Goal: Information Seeking & Learning: Learn about a topic

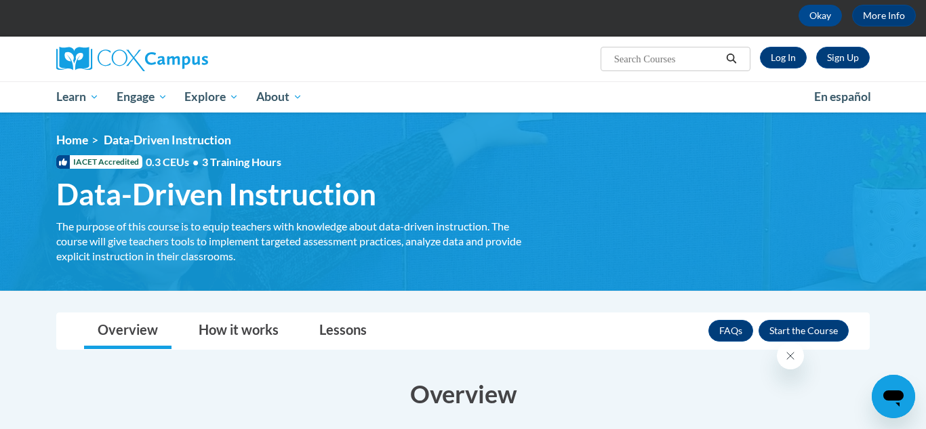
scroll to position [62, 0]
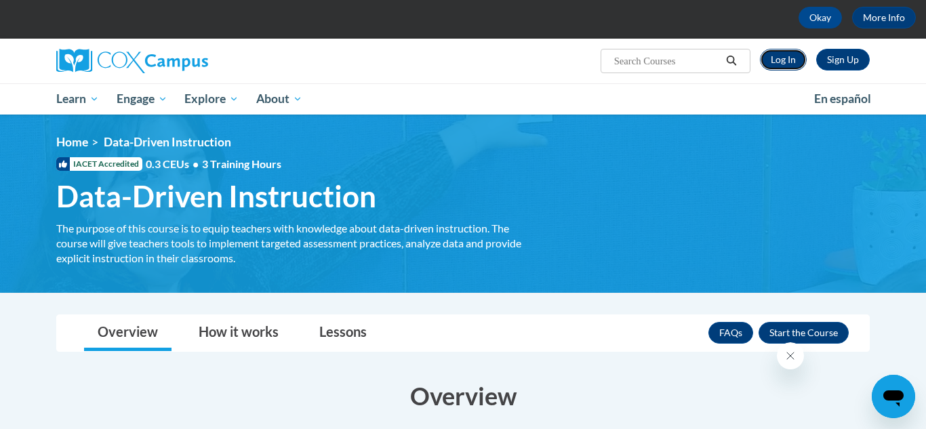
click at [784, 63] on link "Log In" at bounding box center [783, 60] width 47 height 22
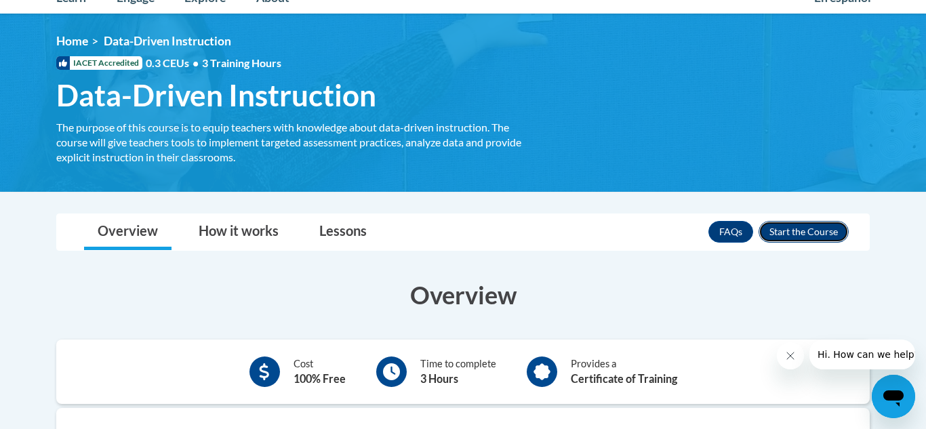
click at [808, 232] on button "Enroll" at bounding box center [803, 232] width 90 height 22
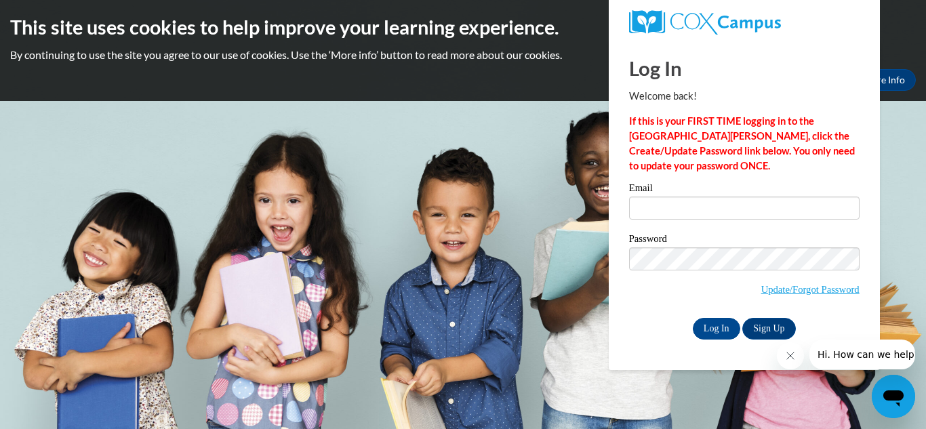
type input "shayla.vidal@my.utsa.edu"
click at [726, 330] on input "Log In" at bounding box center [716, 329] width 47 height 22
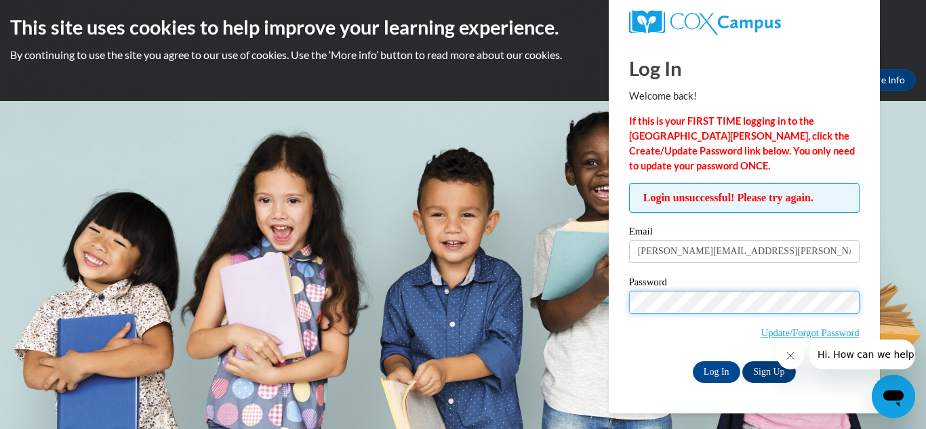
click at [693, 361] on input "Log In" at bounding box center [716, 372] width 47 height 22
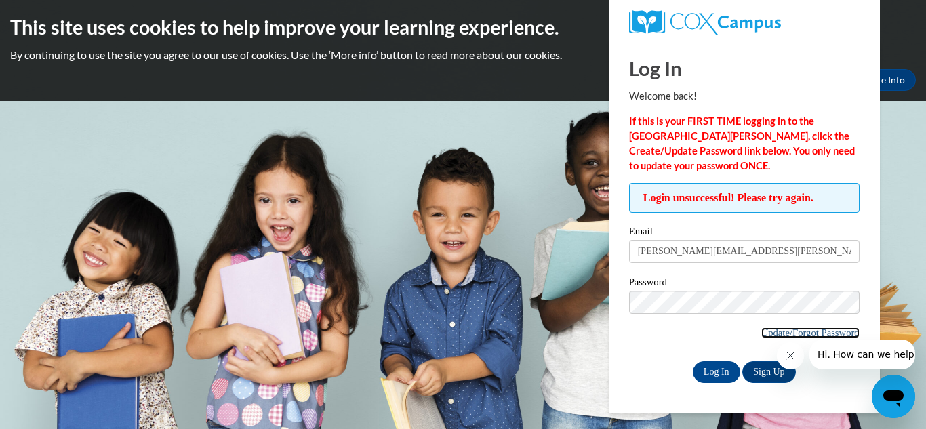
click at [780, 333] on link "Update/Forgot Password" at bounding box center [810, 332] width 98 height 11
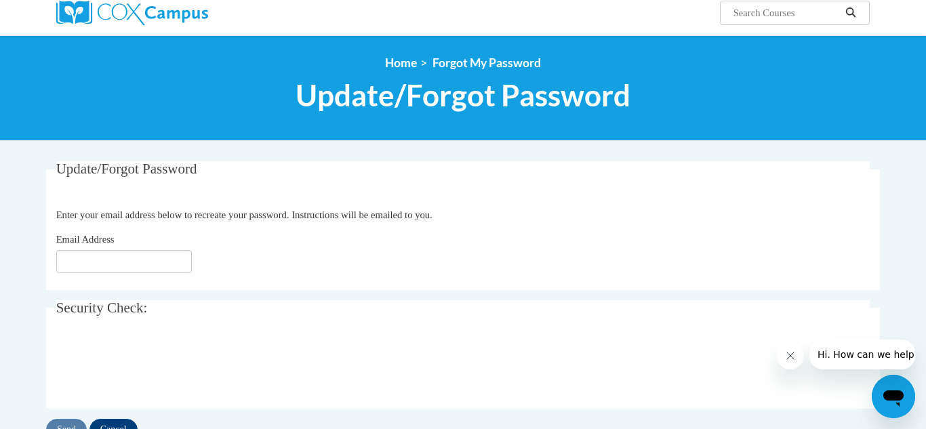
scroll to position [138, 0]
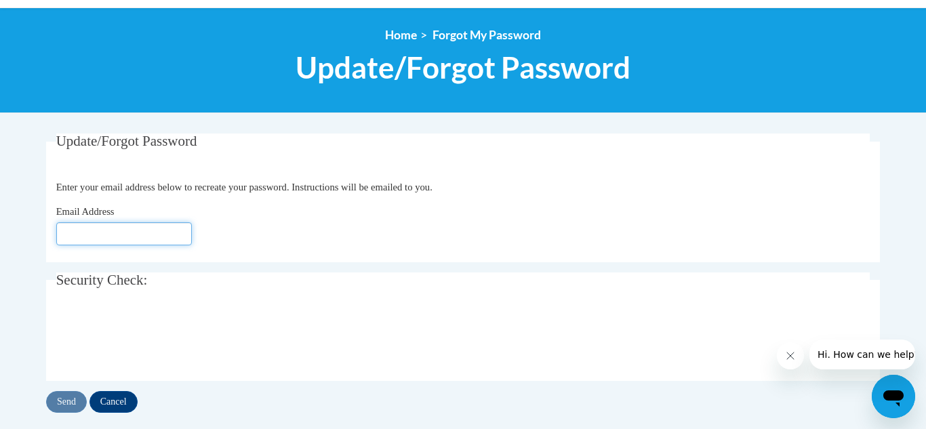
click at [149, 233] on input "Email Address" at bounding box center [124, 233] width 136 height 23
type input "shayla"
type input "Shayla.vidal@my.utsa.edu"
click at [377, 344] on div at bounding box center [463, 337] width 814 height 53
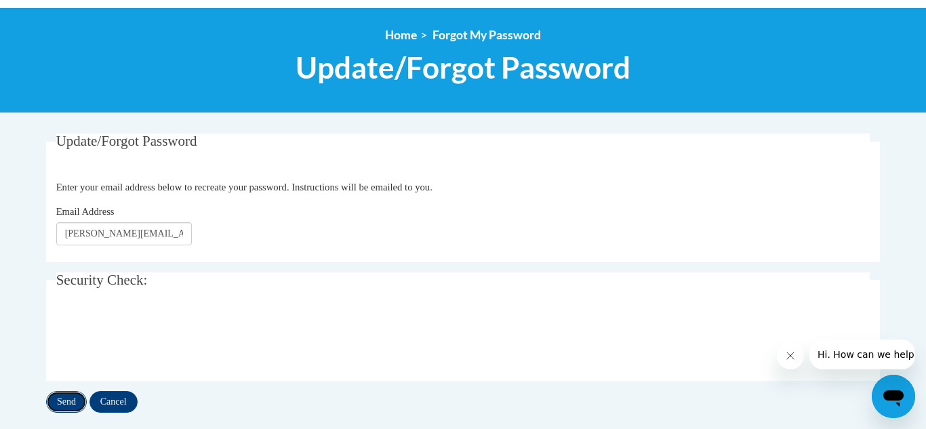
click at [59, 402] on input "Send" at bounding box center [66, 402] width 41 height 22
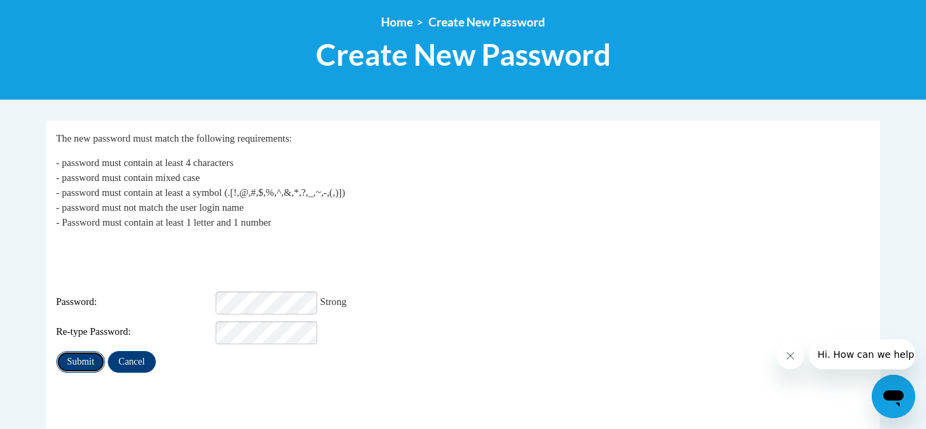
click at [68, 351] on input "Submit" at bounding box center [80, 362] width 49 height 22
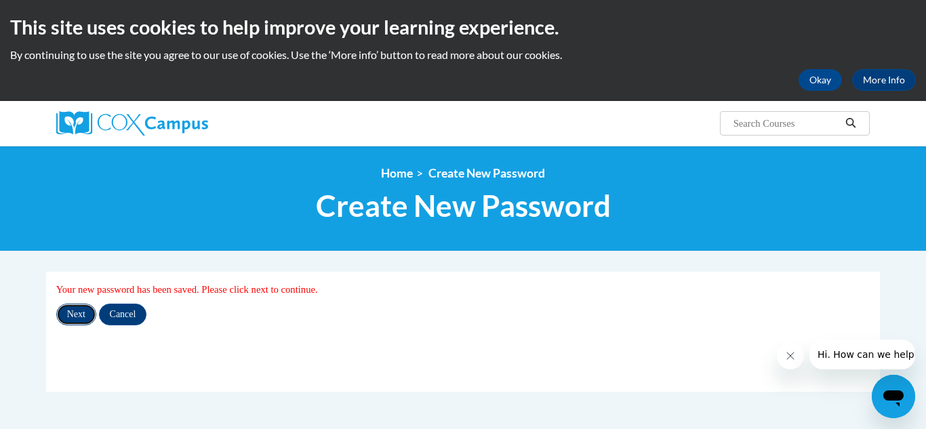
click at [84, 314] on input "Next" at bounding box center [76, 315] width 40 height 22
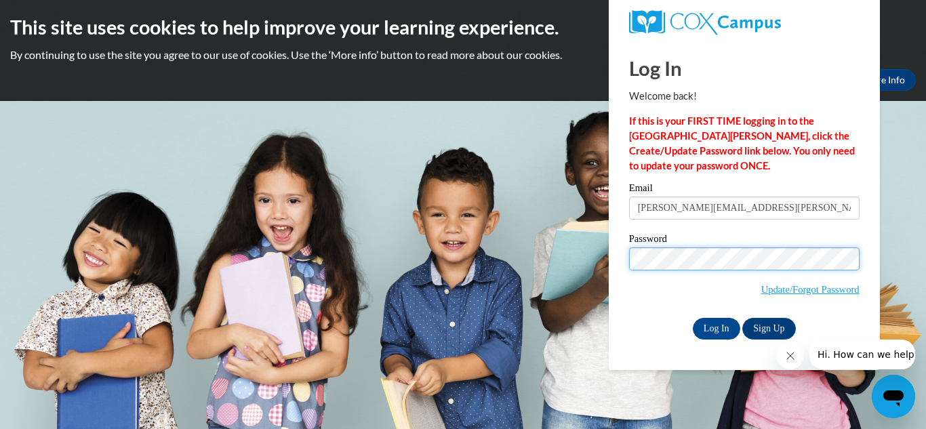
click at [693, 318] on input "Log In" at bounding box center [716, 329] width 47 height 22
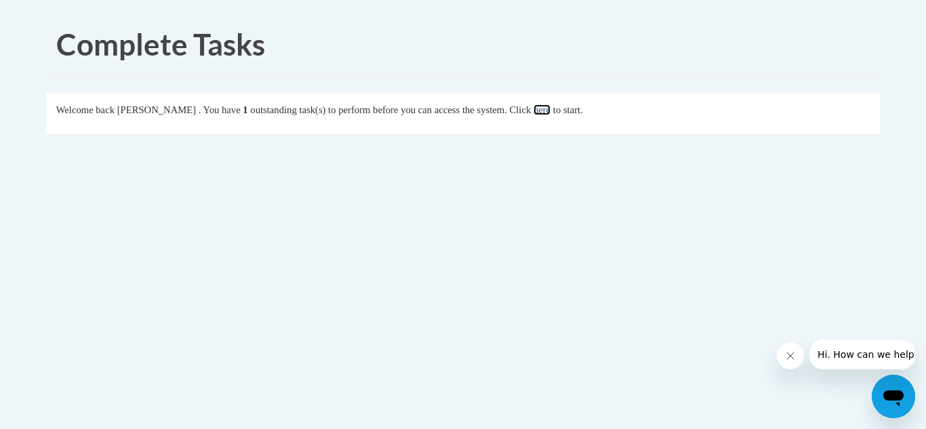
click at [550, 112] on link "here" at bounding box center [541, 109] width 17 height 11
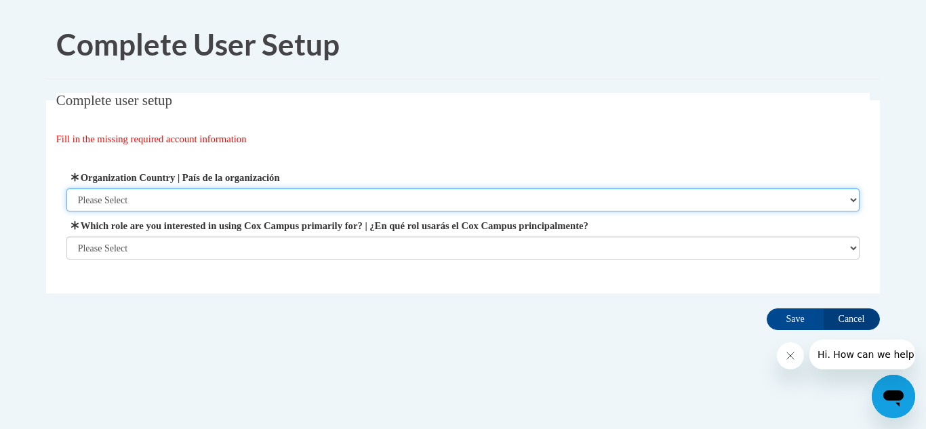
click at [276, 202] on select "Please Select [GEOGRAPHIC_DATA] | [GEOGRAPHIC_DATA] Outside of [GEOGRAPHIC_DATA…" at bounding box center [463, 199] width 794 height 23
select select "ad49bcad-a171-4b2e-b99c-48b446064914"
click at [66, 188] on select "Please Select [GEOGRAPHIC_DATA] | [GEOGRAPHIC_DATA] Outside of [GEOGRAPHIC_DATA…" at bounding box center [463, 199] width 794 height 23
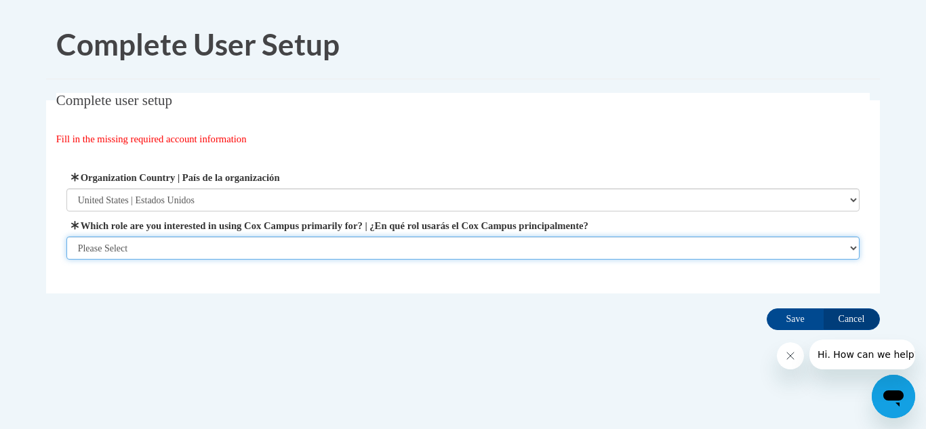
click at [247, 244] on select "Please Select College/University | Colegio/Universidad Community/Nonprofit Part…" at bounding box center [463, 248] width 794 height 23
select select "5a18ea06-2b54-4451-96f2-d152daf9eac5"
click at [66, 260] on select "Please Select College/University | Colegio/Universidad Community/Nonprofit Part…" at bounding box center [463, 248] width 794 height 23
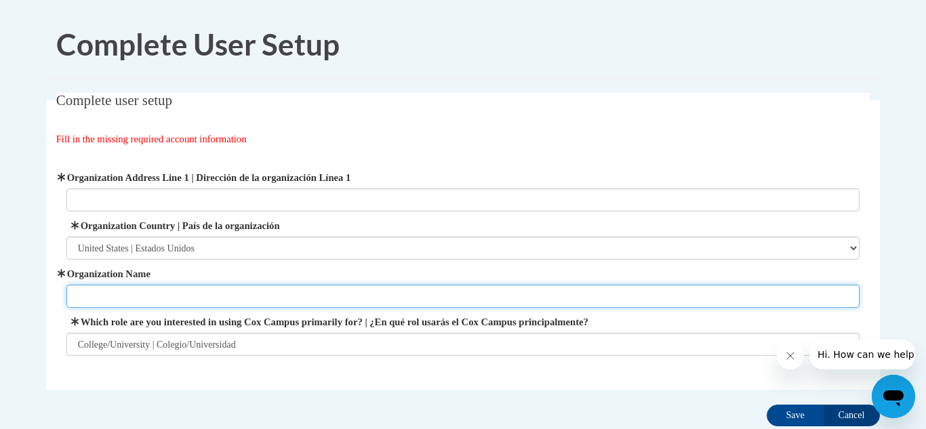
click at [193, 294] on input "Organization Name" at bounding box center [463, 296] width 794 height 23
type input "UT [GEOGRAPHIC_DATA]"
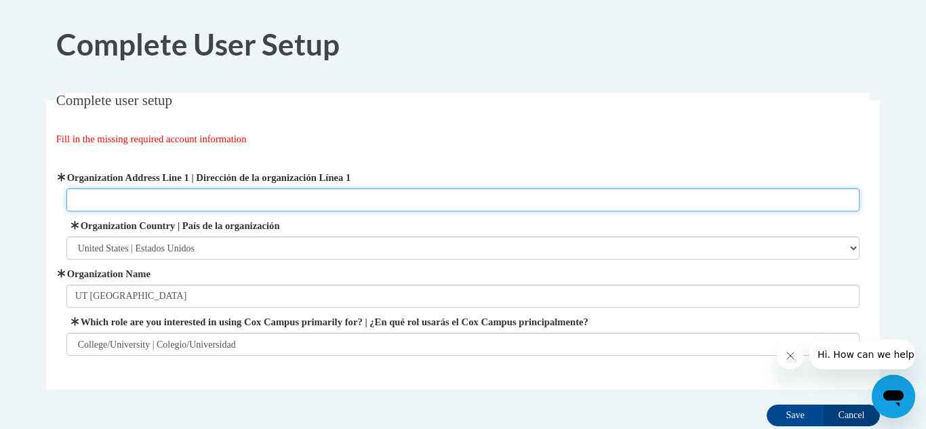
click at [230, 200] on input "Organization Address Line 1 | Dirección de la organización Línea 1" at bounding box center [463, 199] width 794 height 23
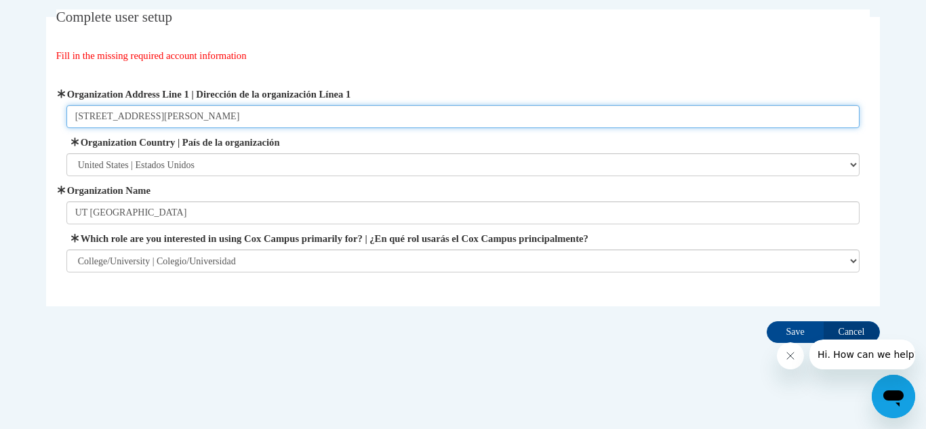
scroll to position [87, 0]
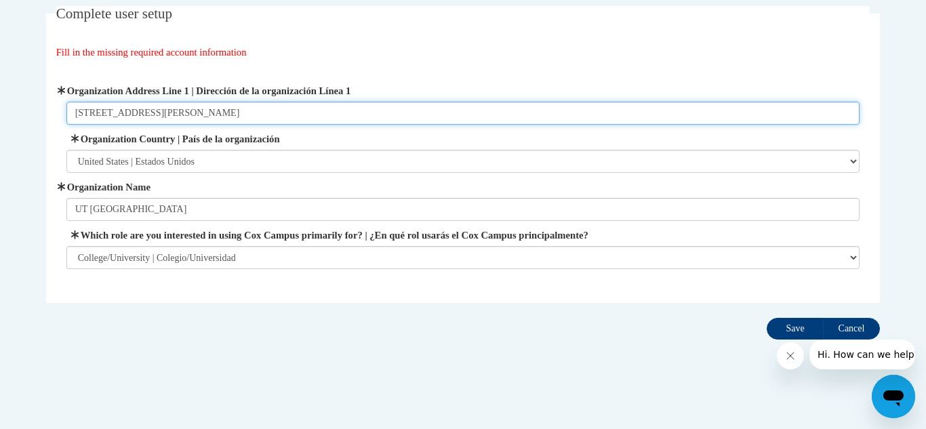
type input "[STREET_ADDRESS][PERSON_NAME]"
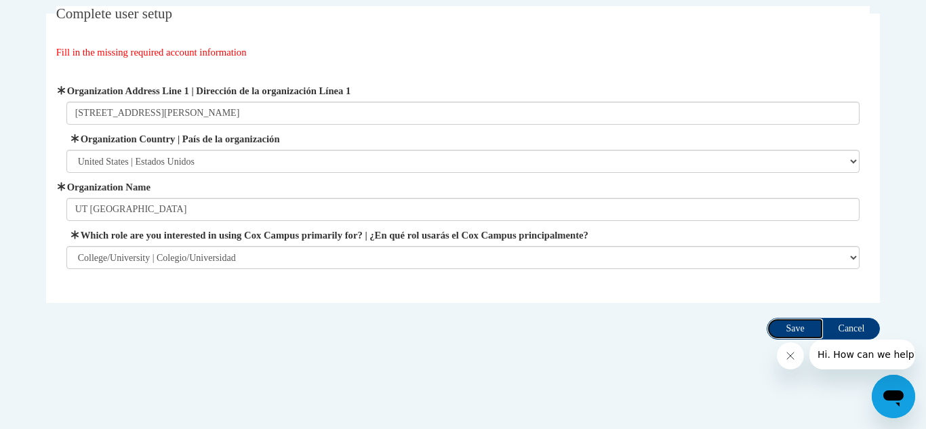
click at [802, 326] on input "Save" at bounding box center [794, 329] width 57 height 22
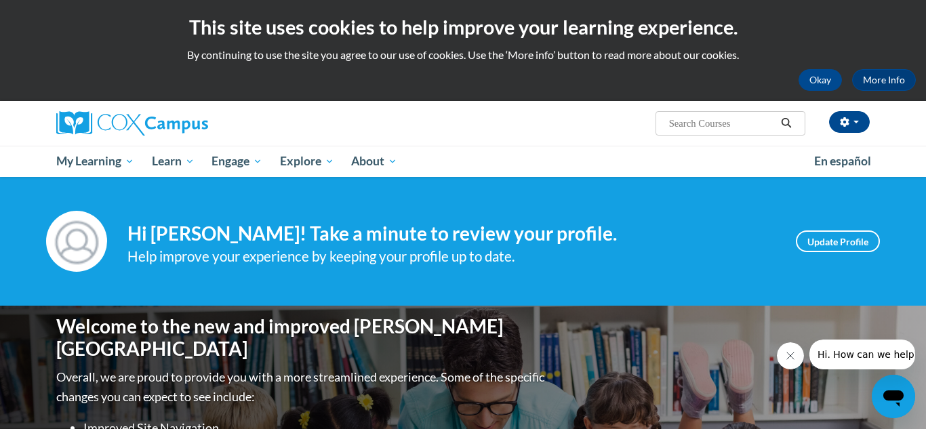
click at [722, 122] on input "Search..." at bounding box center [722, 123] width 108 height 16
type input "data driven"
click at [788, 122] on icon "Search" at bounding box center [786, 123] width 10 height 10
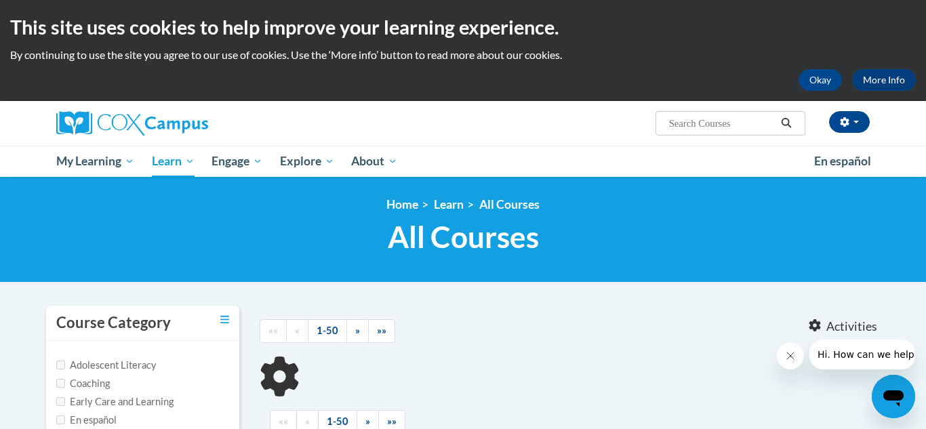
click at [497, 336] on ul "«« « 1-50 » »»" at bounding box center [383, 331] width 247 height 24
type input "data driven"
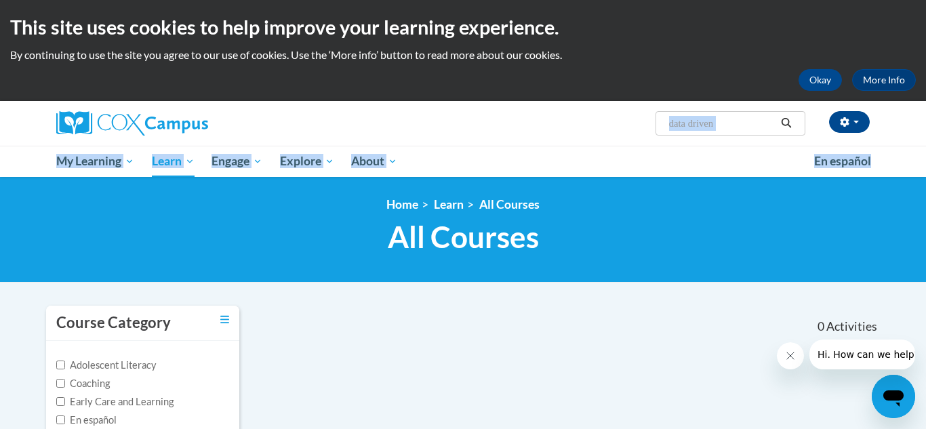
drag, startPoint x: 917, startPoint y: 104, endPoint x: 925, endPoint y: 176, distance: 71.6
click at [925, 176] on html "This site uses cookies to help improve your learning experience. By continuing …" at bounding box center [463, 214] width 926 height 429
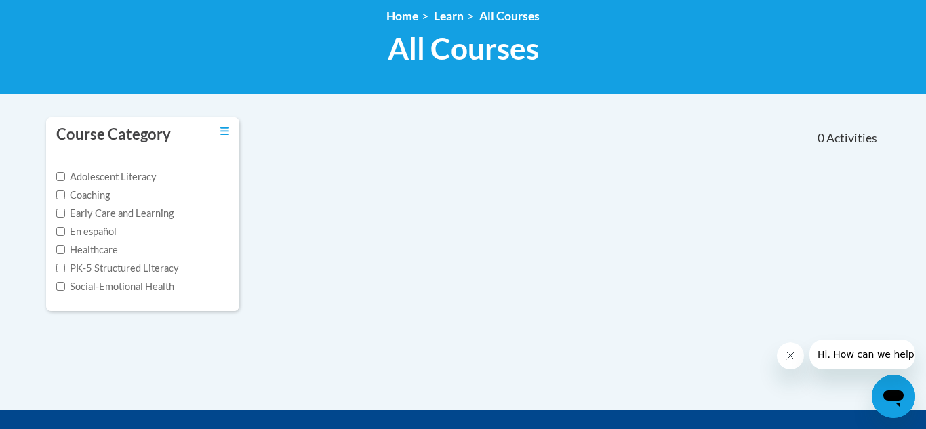
scroll to position [194, 0]
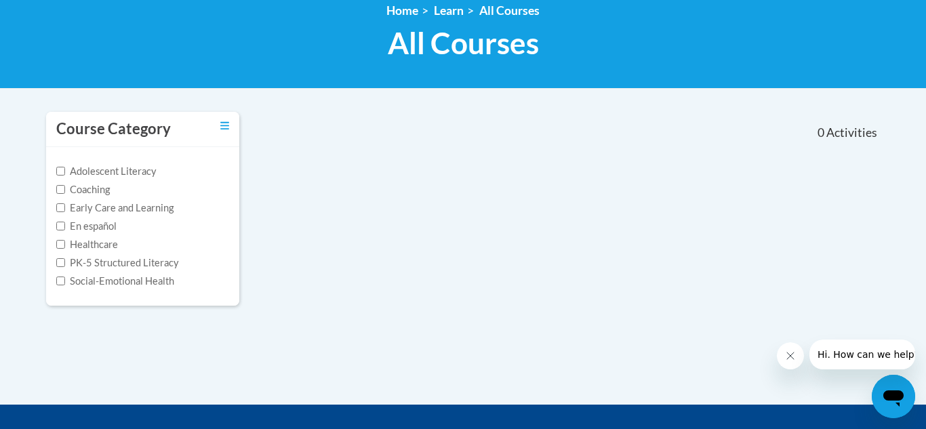
click at [532, 195] on div "Course Category Adolescent Literacy Coaching Early Care and Learning En español…" at bounding box center [463, 217] width 854 height 212
click at [64, 173] on input "Adolescent Literacy" at bounding box center [60, 171] width 9 height 9
checkbox input "true"
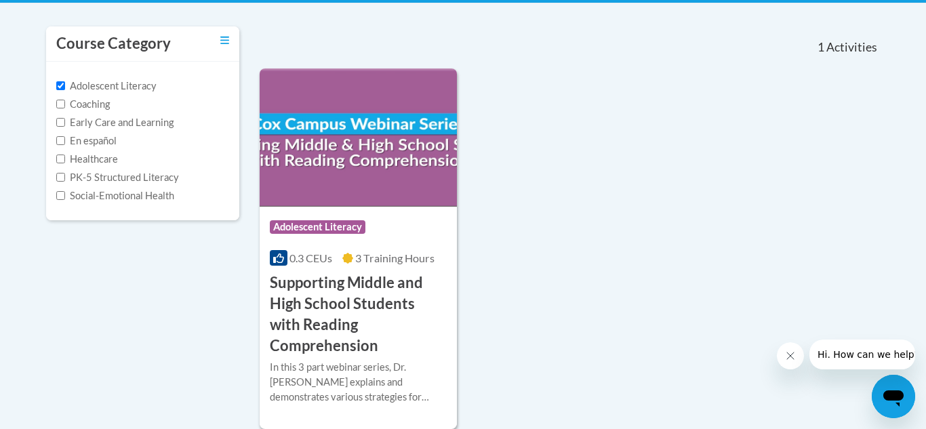
scroll to position [283, 0]
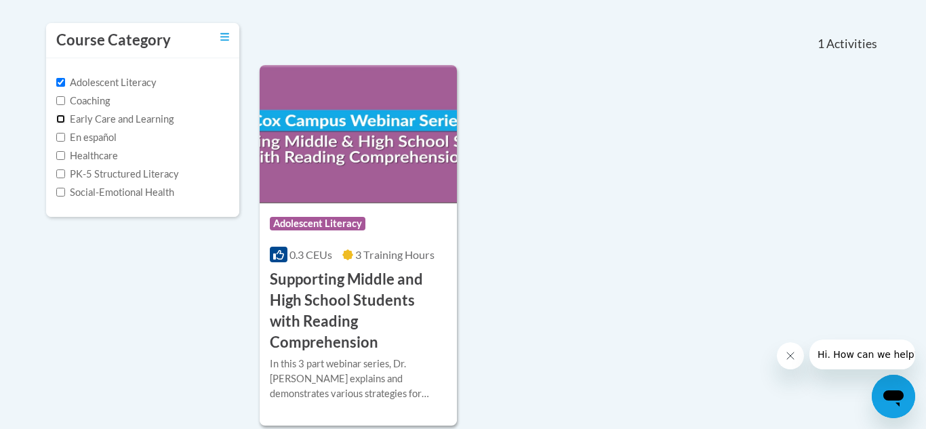
click at [59, 120] on input "Early Care and Learning" at bounding box center [60, 119] width 9 height 9
checkbox input "true"
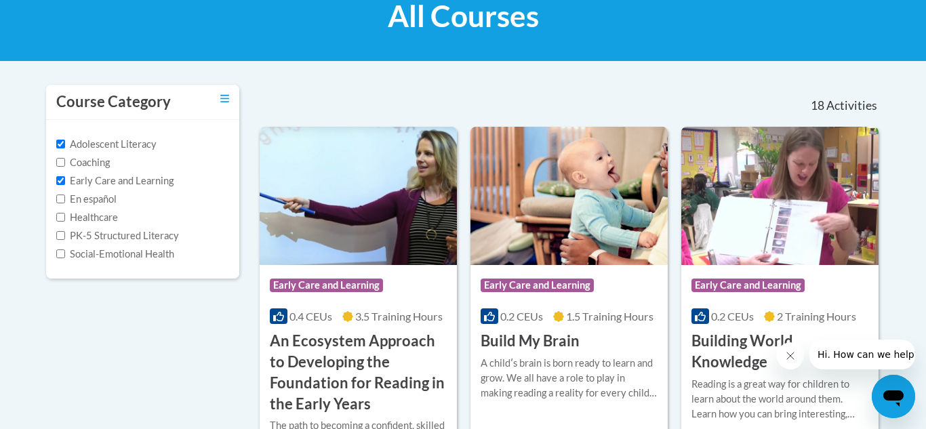
scroll to position [0, 0]
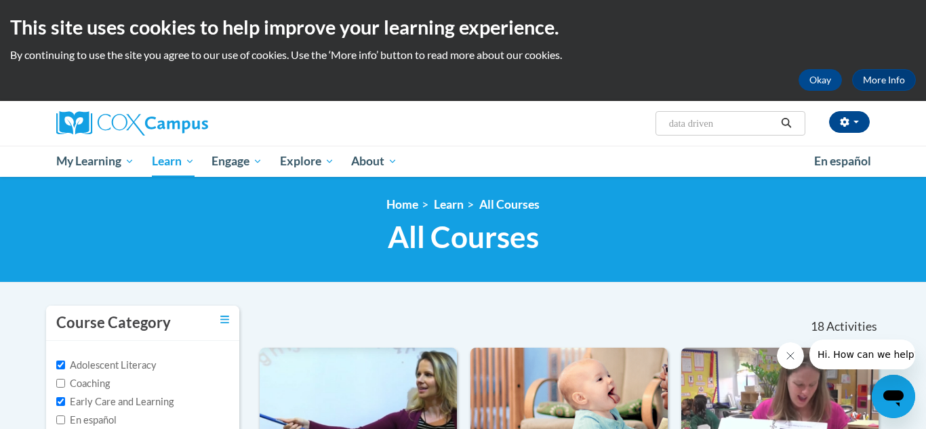
click at [743, 122] on input "data driven" at bounding box center [722, 123] width 108 height 16
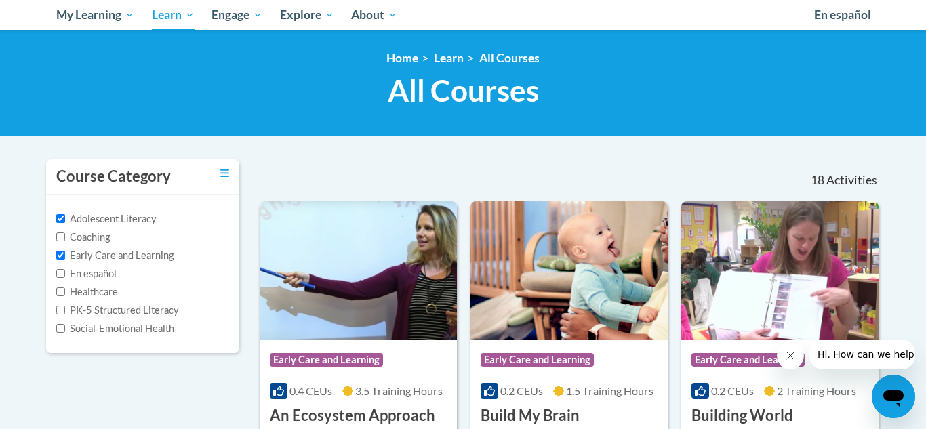
scroll to position [169, 0]
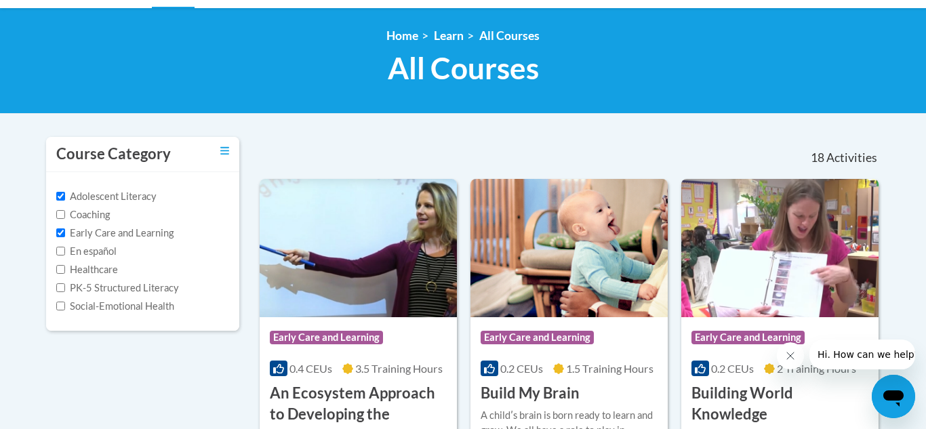
type input "data driven instruction"
click at [58, 234] on input "Early Care and Learning" at bounding box center [60, 232] width 9 height 9
checkbox input "false"
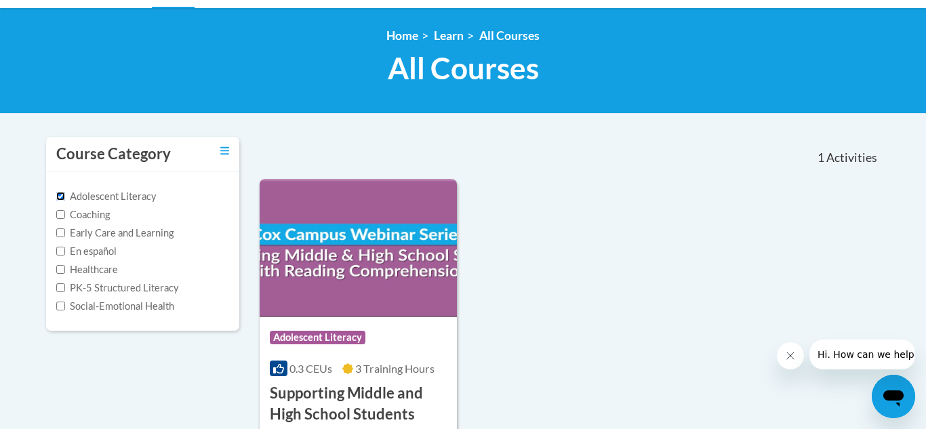
click at [60, 198] on input "Adolescent Literacy" at bounding box center [60, 196] width 9 height 9
checkbox input "false"
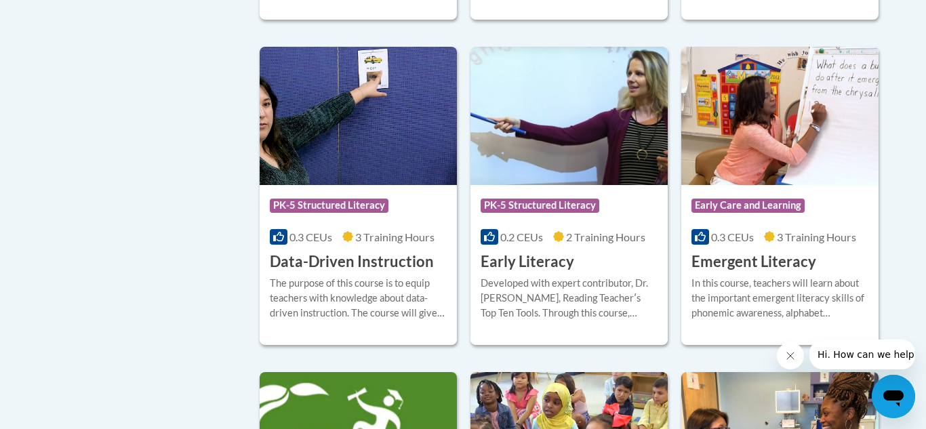
scroll to position [1599, 0]
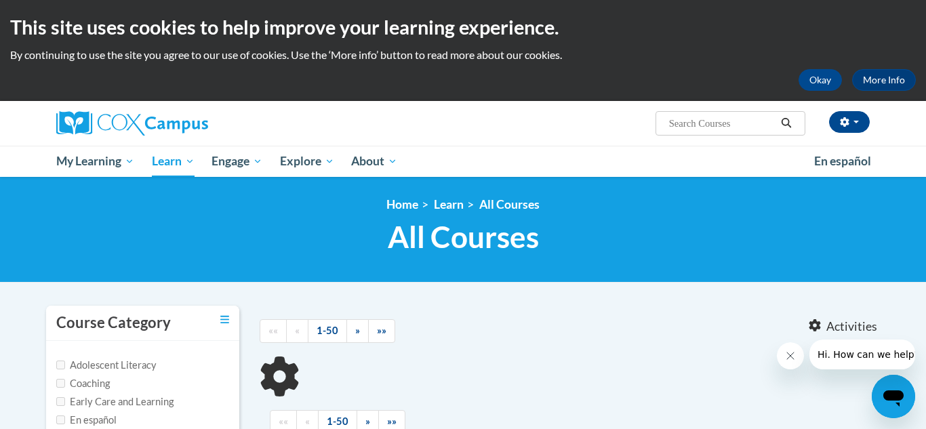
type input "data driven instruction"
